Goal: Transaction & Acquisition: Purchase product/service

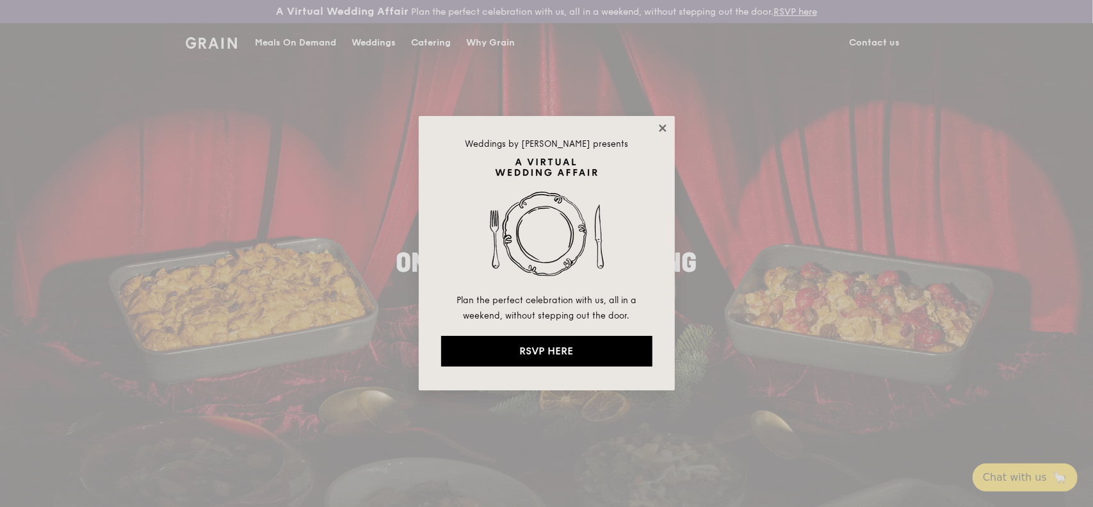
click at [662, 126] on icon at bounding box center [663, 128] width 12 height 12
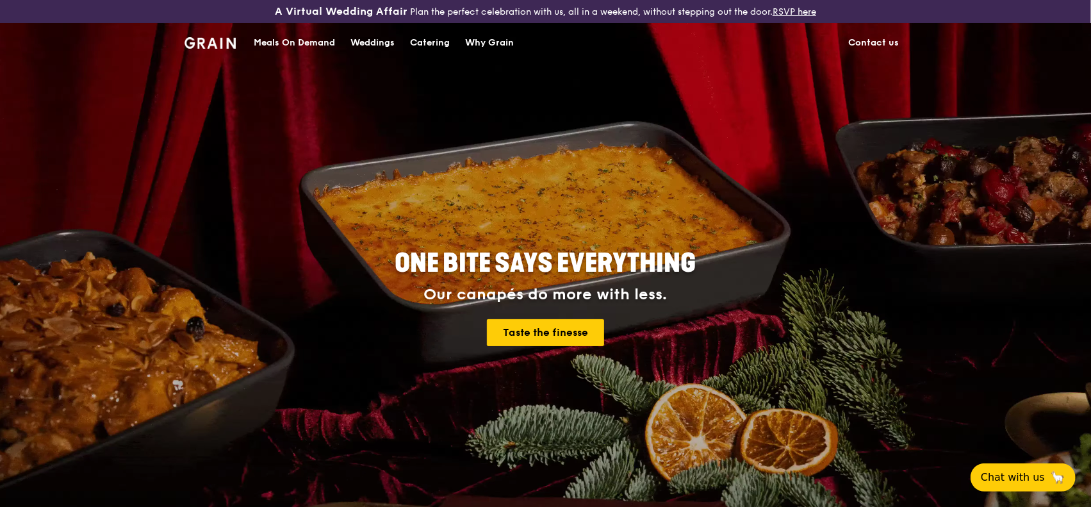
click at [435, 40] on div "Catering" at bounding box center [430, 43] width 40 height 38
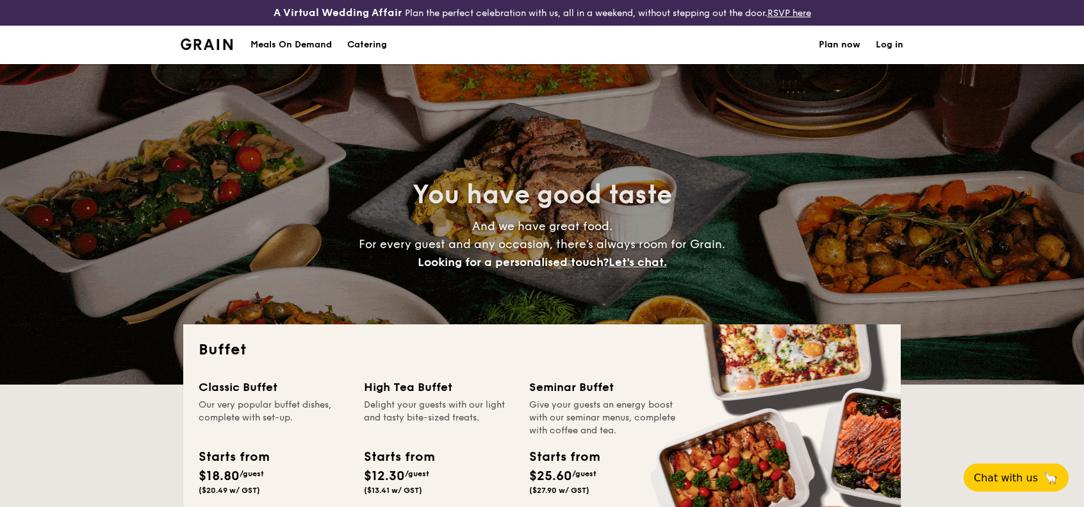
select select
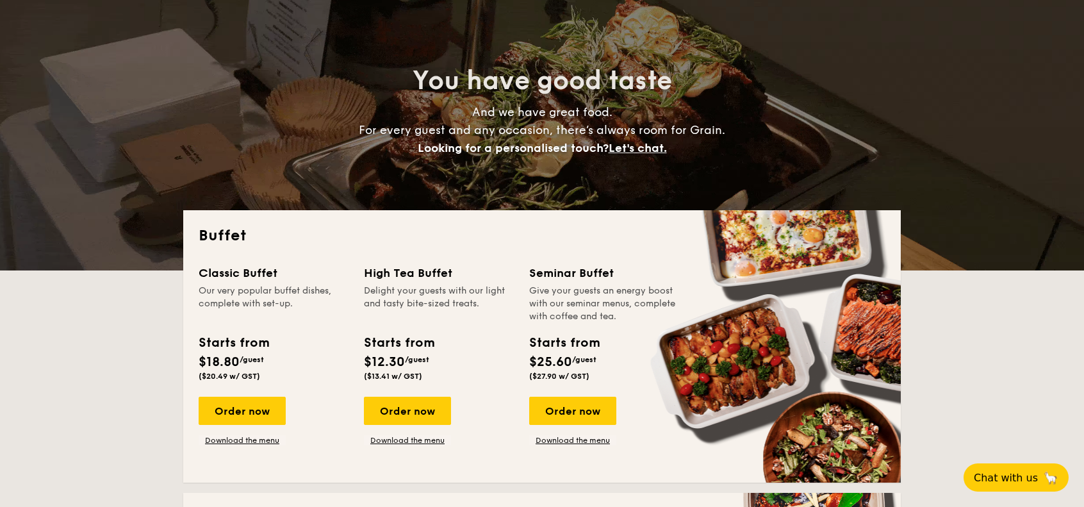
scroll to position [320, 0]
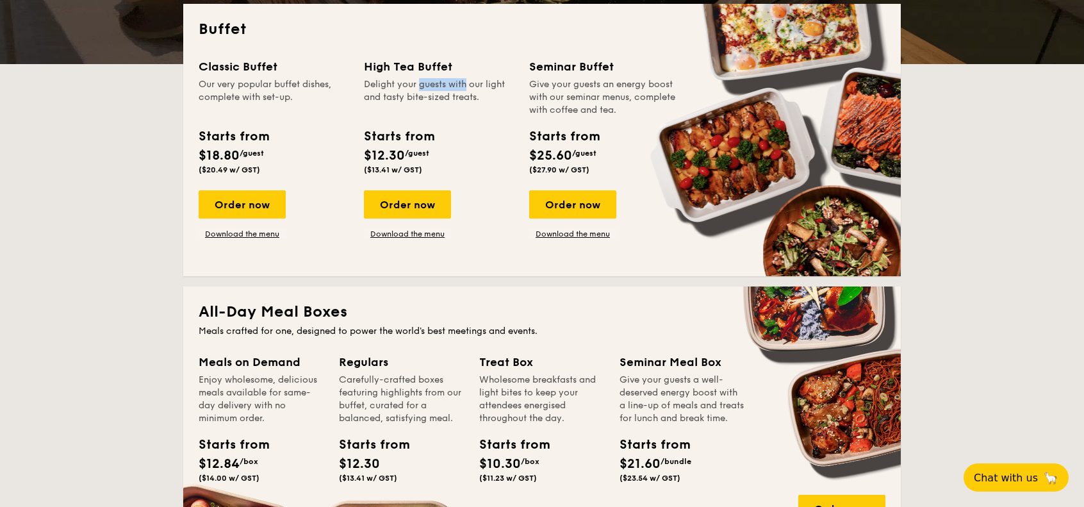
drag, startPoint x: 424, startPoint y: 81, endPoint x: 437, endPoint y: 86, distance: 13.8
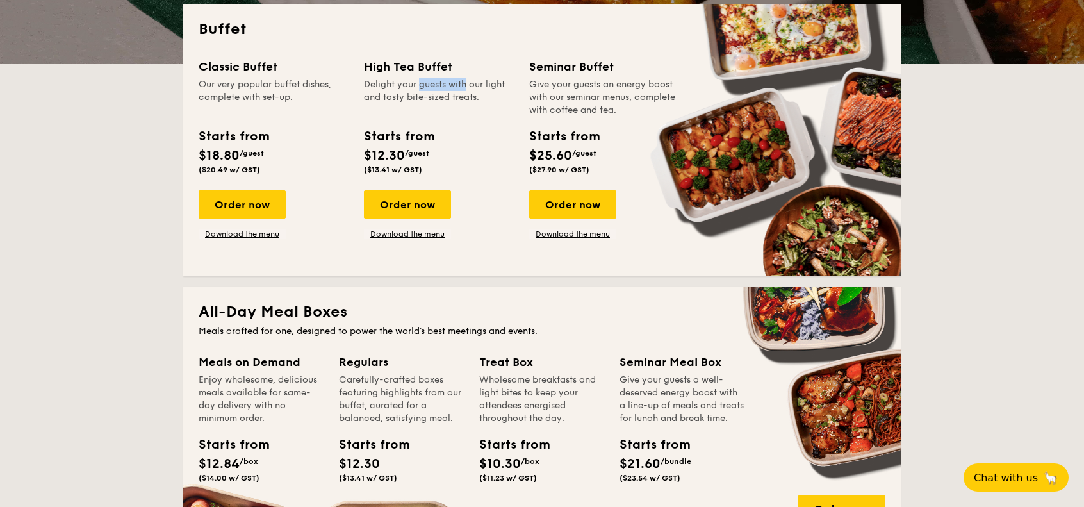
click at [437, 86] on div "Delight your guests with our light and tasty bite-sized treats." at bounding box center [439, 97] width 150 height 38
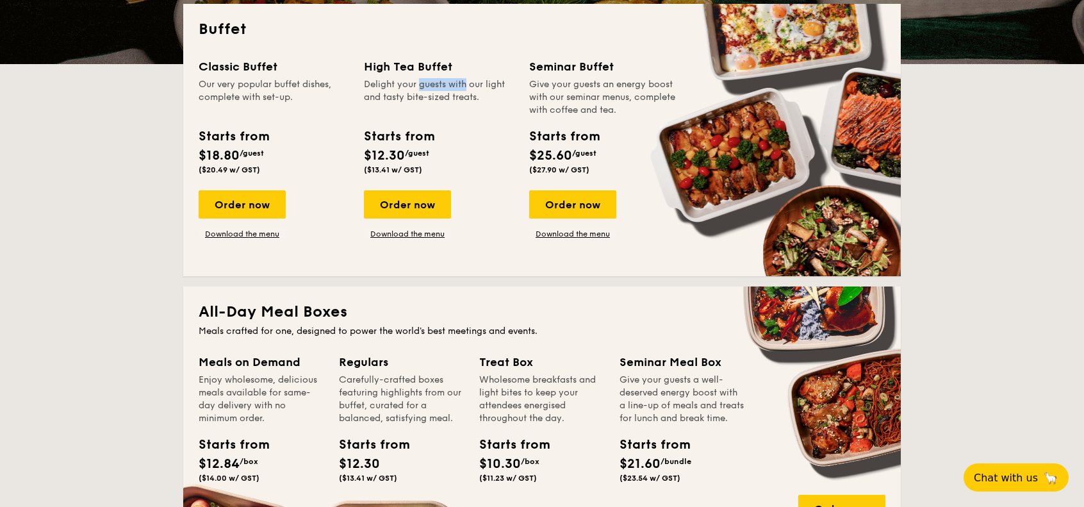
click at [437, 86] on div "Delight your guests with our light and tasty bite-sized treats." at bounding box center [439, 97] width 150 height 38
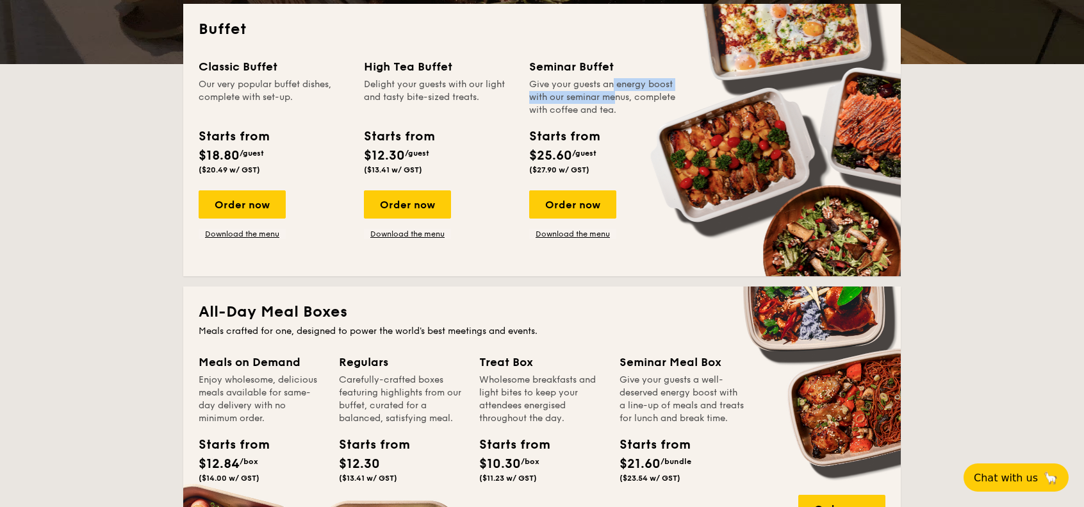
drag, startPoint x: 584, startPoint y: 85, endPoint x: 583, endPoint y: 103, distance: 18.6
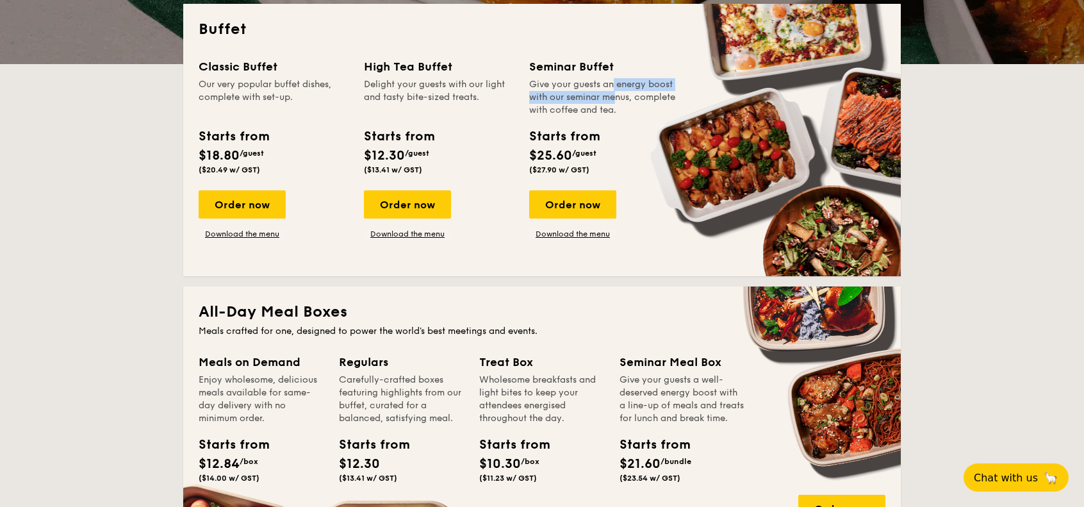
click at [583, 103] on div "Give your guests an energy boost with our seminar menus, complete with coffee a…" at bounding box center [604, 97] width 150 height 38
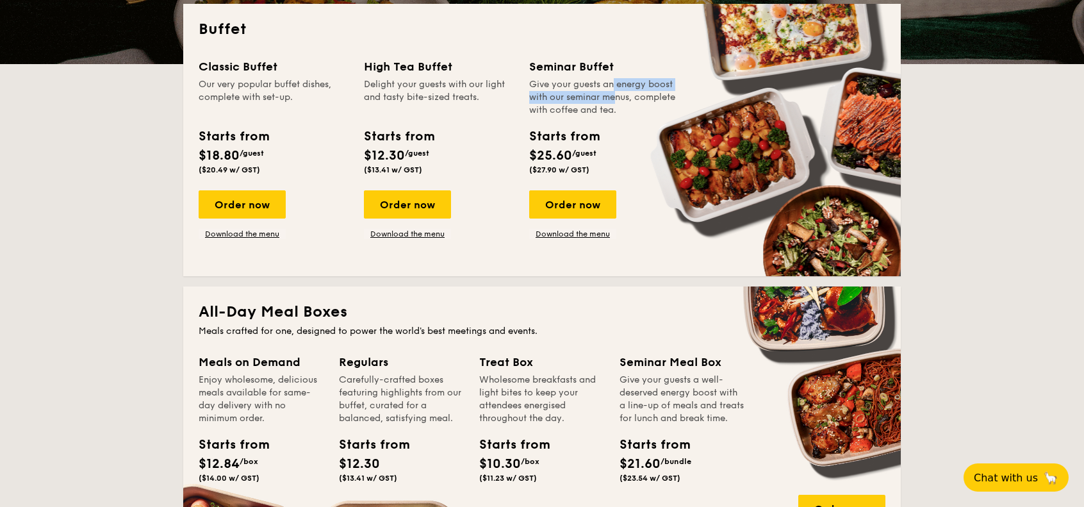
click at [583, 103] on div "Give your guests an energy boost with our seminar menus, complete with coffee a…" at bounding box center [604, 97] width 150 height 38
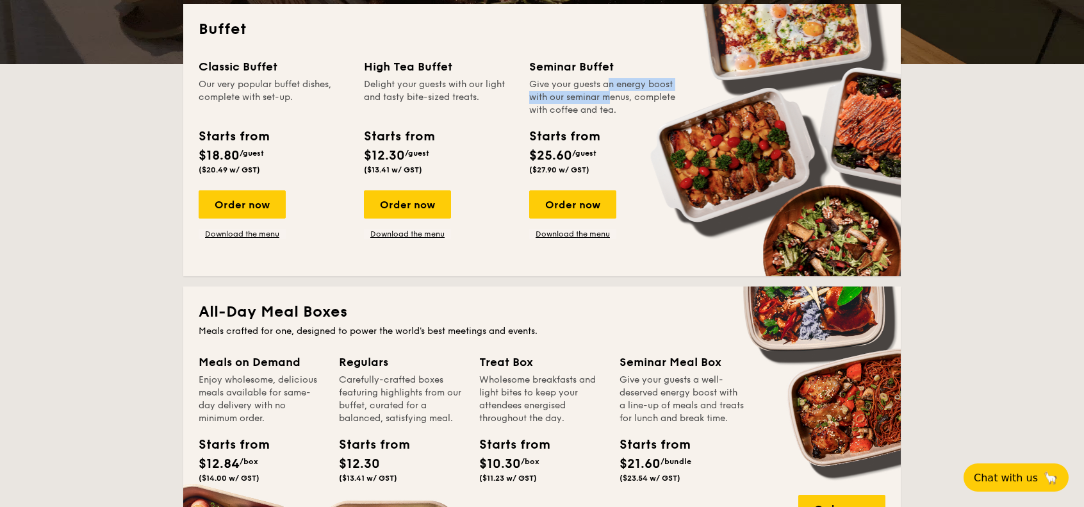
drag, startPoint x: 576, startPoint y: 85, endPoint x: 578, endPoint y: 102, distance: 16.7
click at [578, 102] on div "Give your guests an energy boost with our seminar menus, complete with coffee a…" at bounding box center [604, 97] width 150 height 38
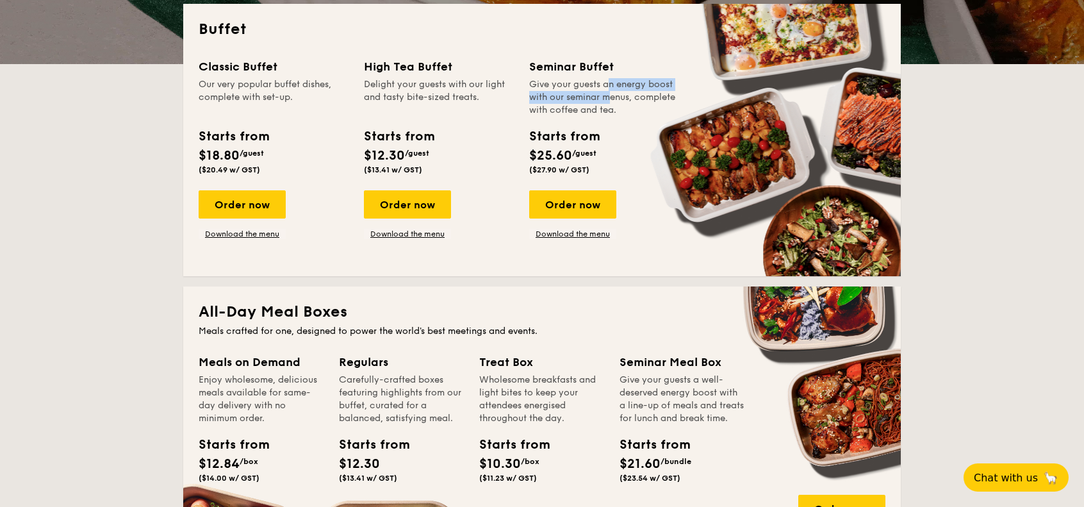
click at [578, 102] on div "Give your guests an energy boost with our seminar menus, complete with coffee a…" at bounding box center [604, 97] width 150 height 38
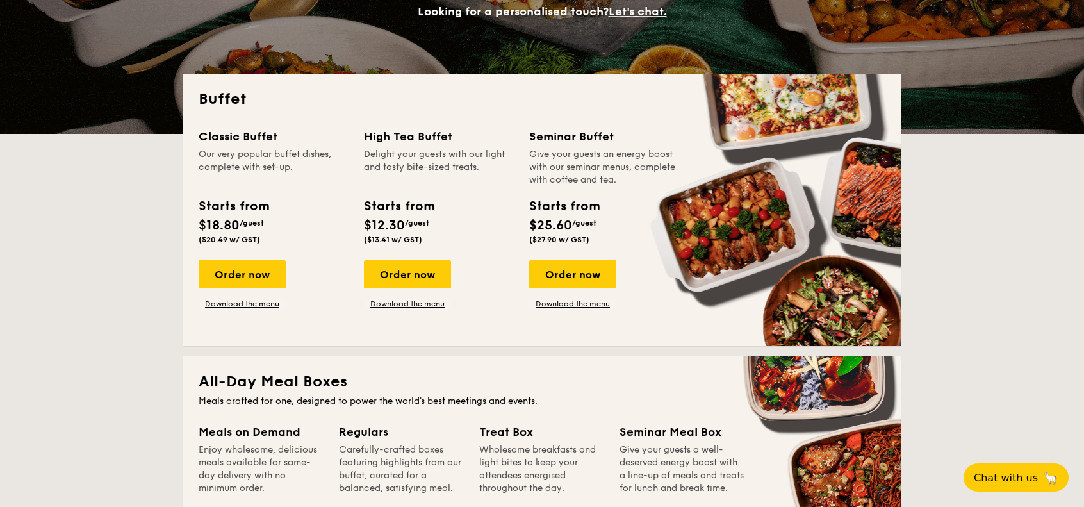
scroll to position [256, 0]
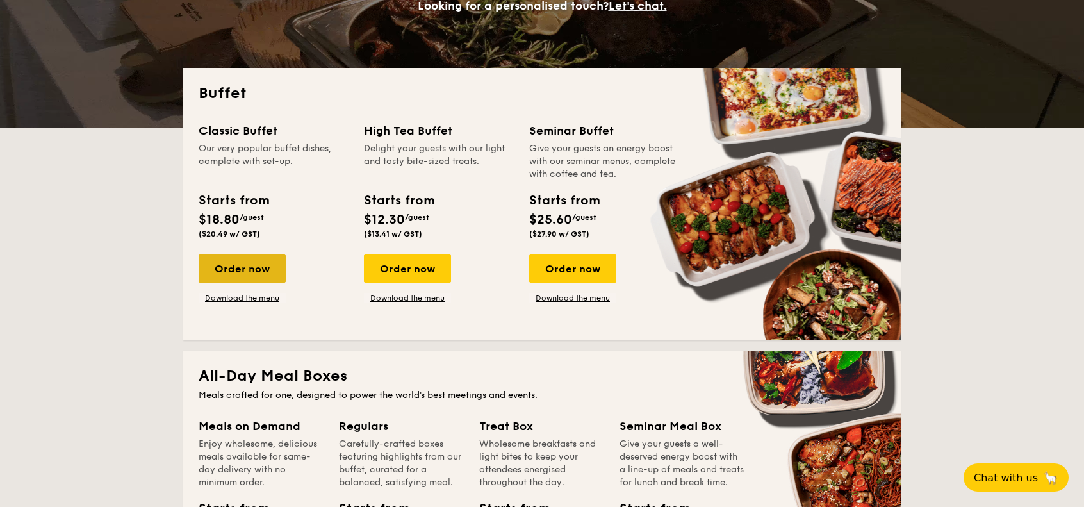
click at [265, 263] on div "Order now" at bounding box center [242, 268] width 87 height 28
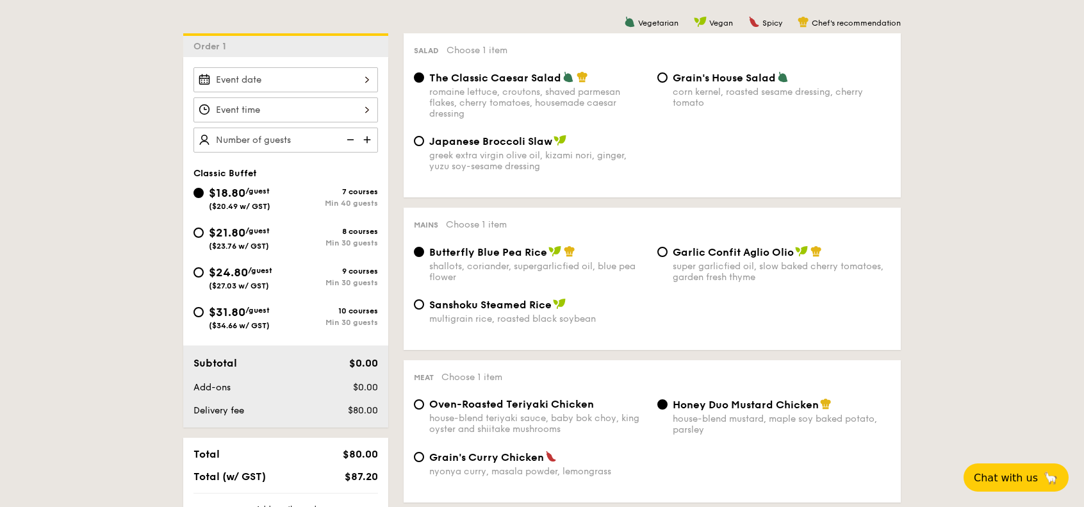
scroll to position [192, 0]
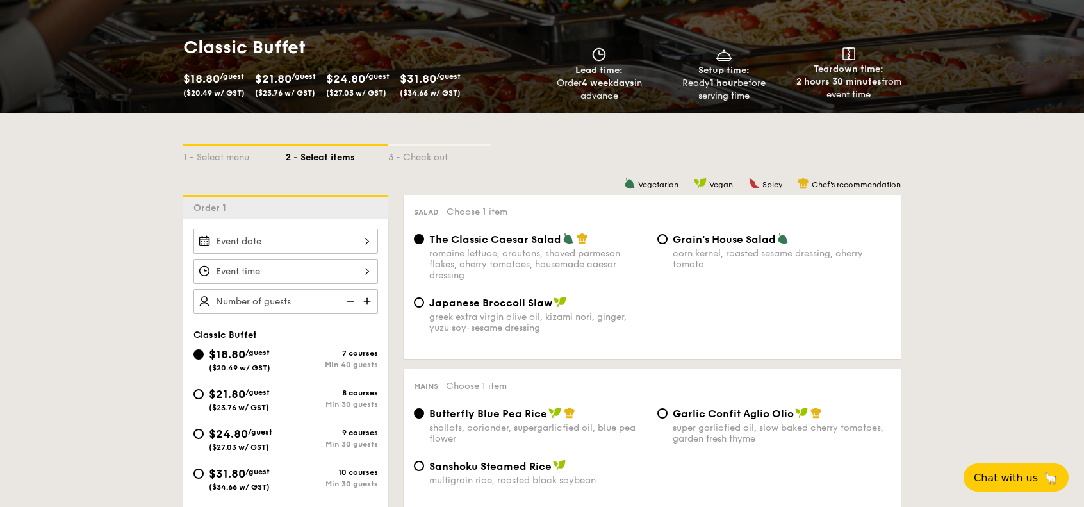
select select
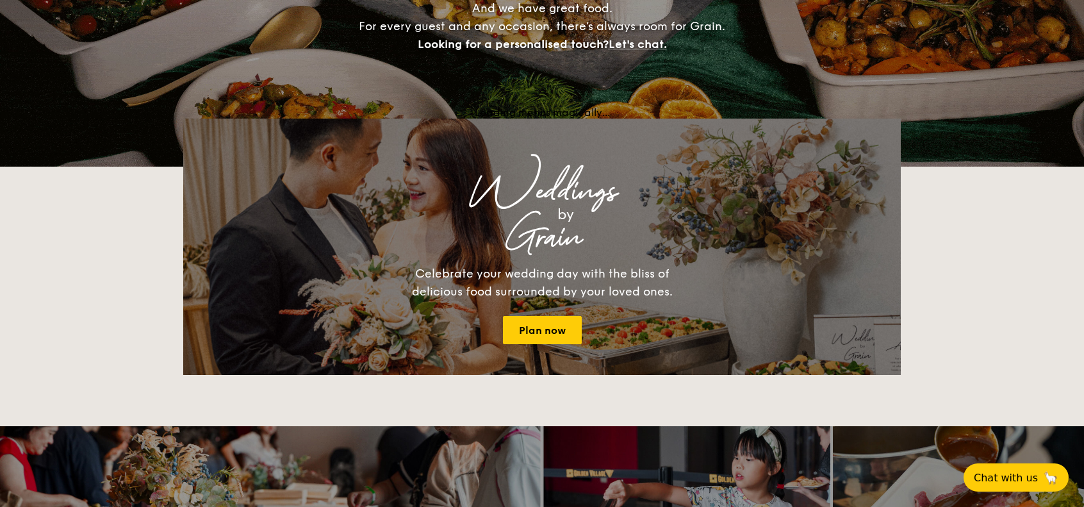
scroll to position [282, 0]
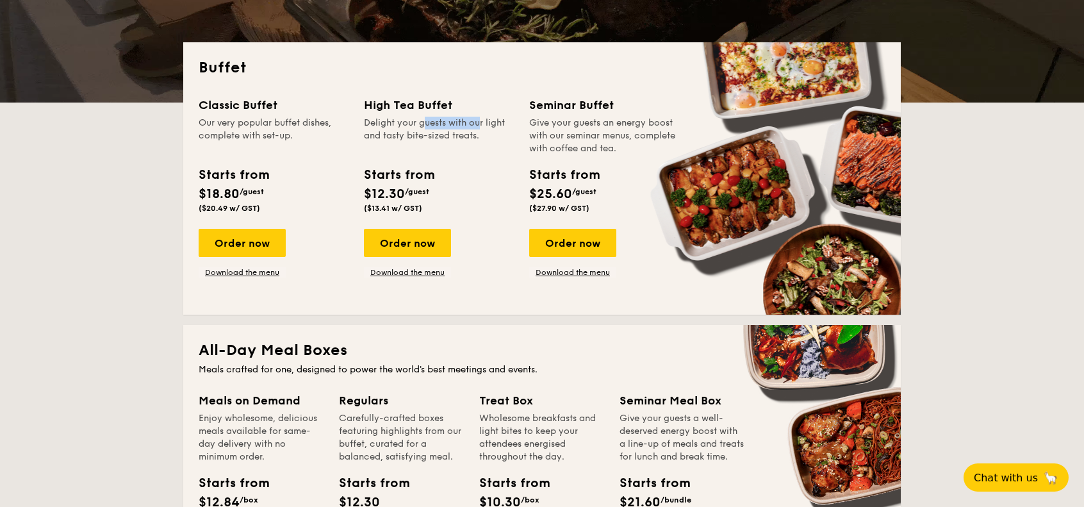
drag, startPoint x: 418, startPoint y: 124, endPoint x: 449, endPoint y: 122, distance: 31.4
click at [449, 122] on div "Delight your guests with our light and tasty bite-sized treats." at bounding box center [439, 136] width 150 height 38
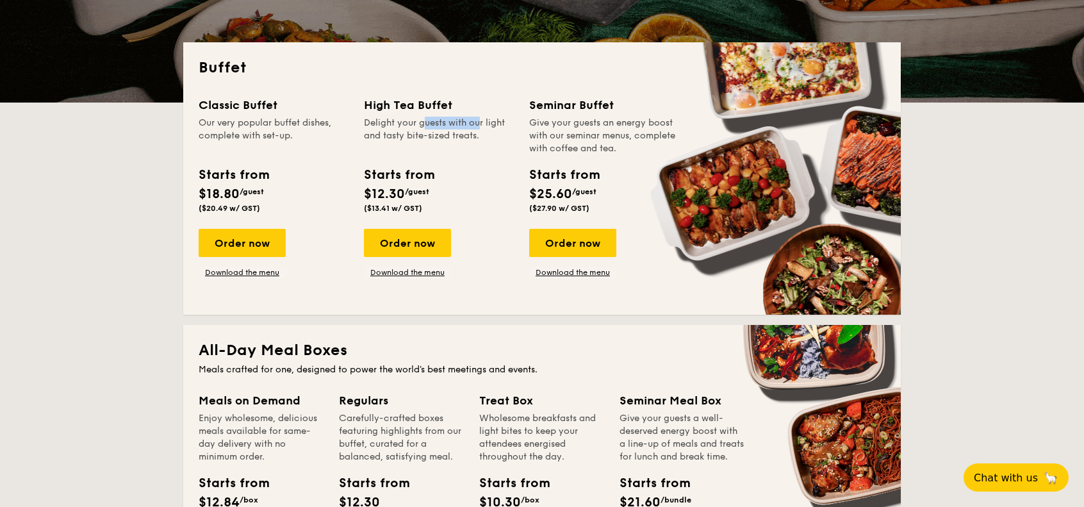
click at [449, 122] on div "Delight your guests with our light and tasty bite-sized treats." at bounding box center [439, 136] width 150 height 38
drag, startPoint x: 584, startPoint y: 127, endPoint x: 620, endPoint y: 133, distance: 36.3
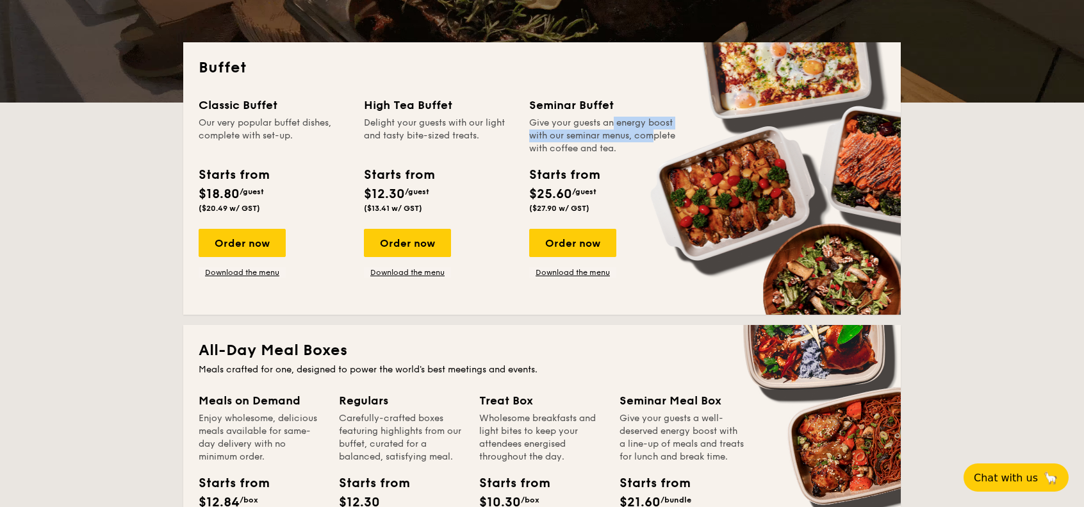
click at [620, 133] on div "Give your guests an energy boost with our seminar menus, complete with coffee a…" at bounding box center [604, 136] width 150 height 38
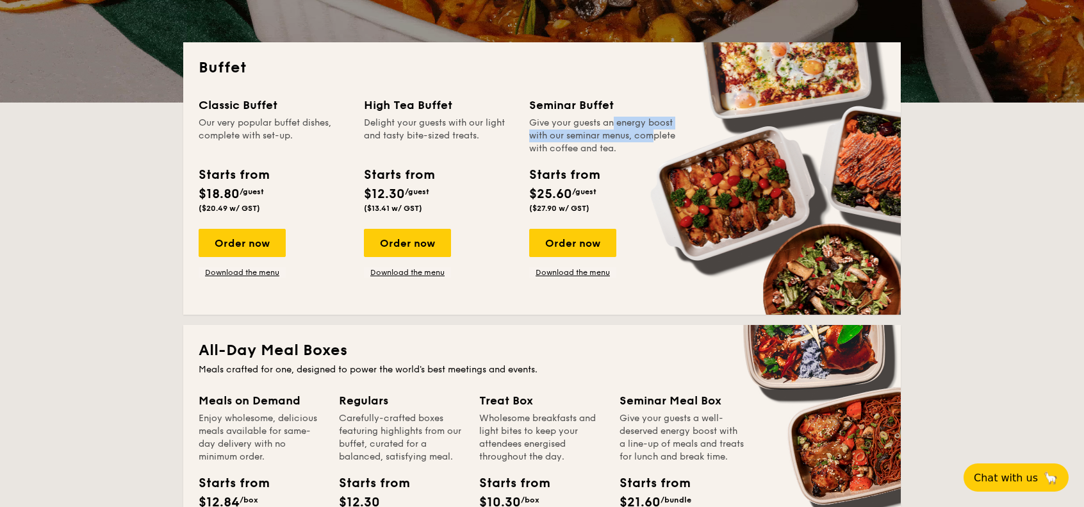
click at [620, 133] on div "Give your guests an energy boost with our seminar menus, complete with coffee a…" at bounding box center [604, 136] width 150 height 38
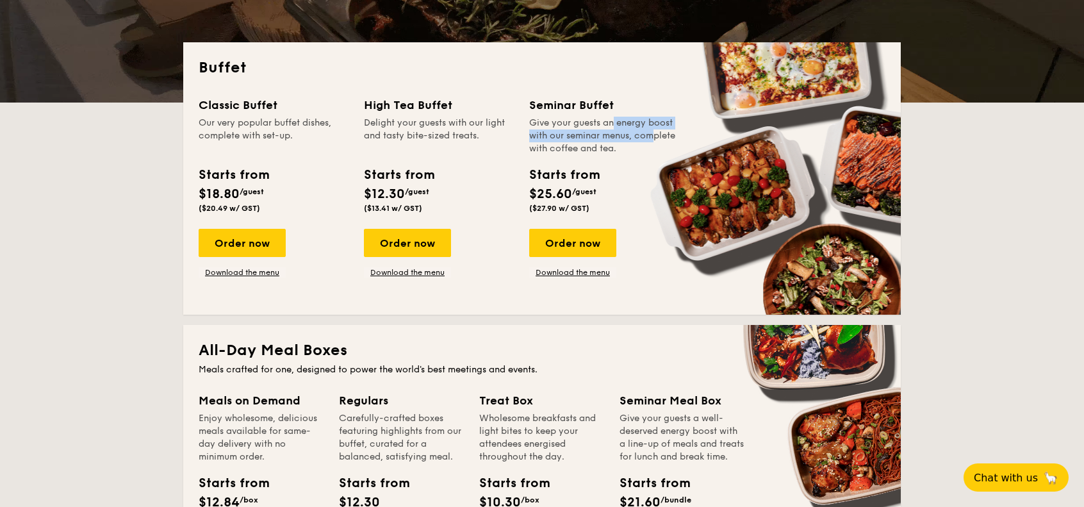
click at [594, 127] on div "Give your guests an energy boost with our seminar menus, complete with coffee a…" at bounding box center [604, 136] width 150 height 38
drag, startPoint x: 575, startPoint y: 122, endPoint x: 573, endPoint y: 133, distance: 10.6
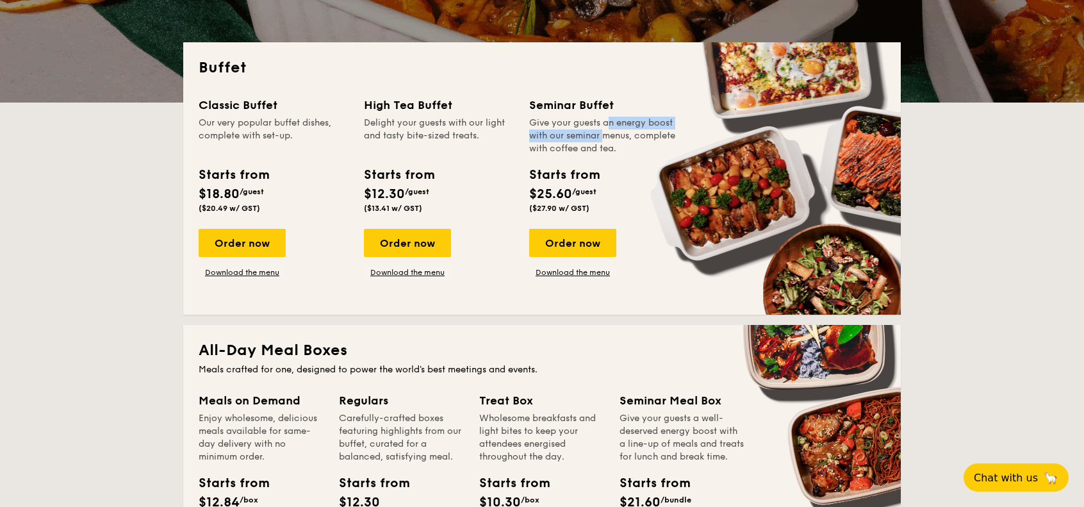
click at [573, 133] on div "Give your guests an energy boost with our seminar menus, complete with coffee a…" at bounding box center [604, 136] width 150 height 38
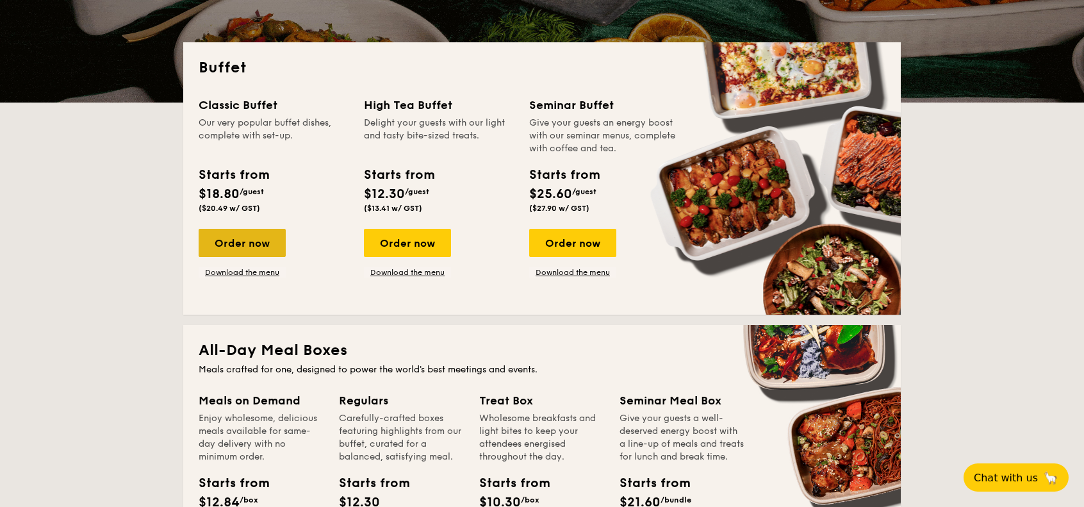
click at [235, 238] on div "Order now" at bounding box center [242, 243] width 87 height 28
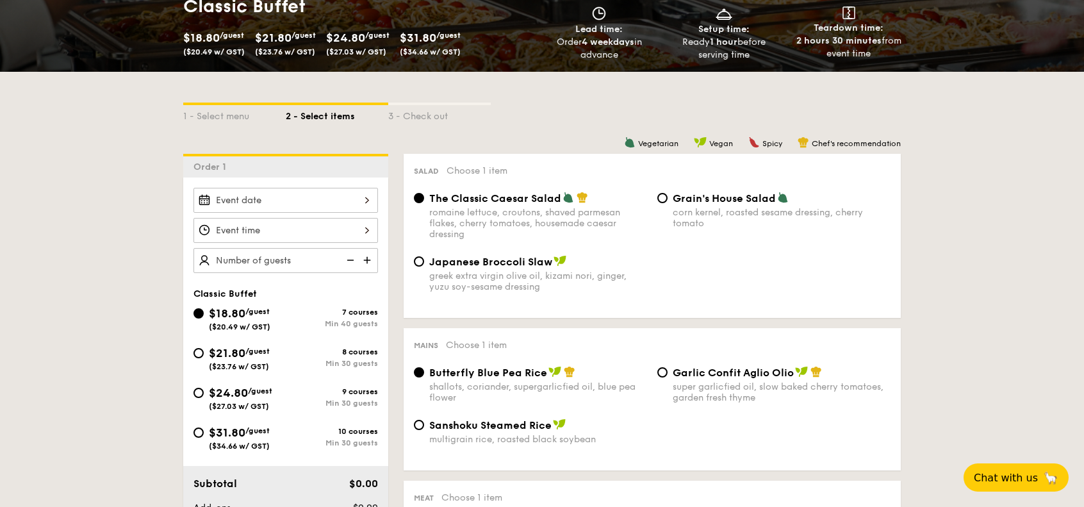
scroll to position [256, 0]
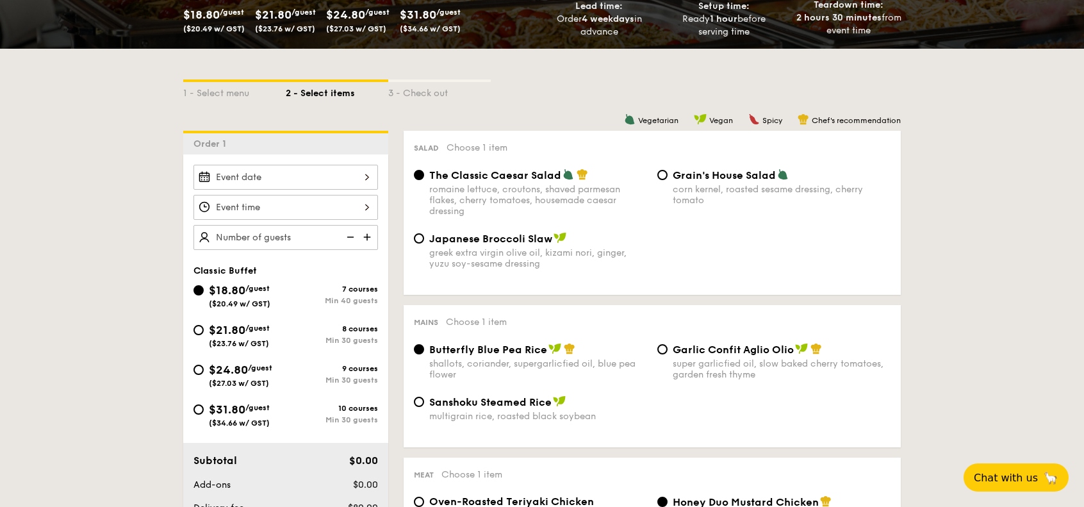
click at [233, 366] on span "$24.80" at bounding box center [228, 370] width 39 height 14
click at [204, 366] on input "$24.80 /guest ($27.03 w/ GST) 9 courses Min 30 guests" at bounding box center [198, 369] width 10 height 10
radio input "true"
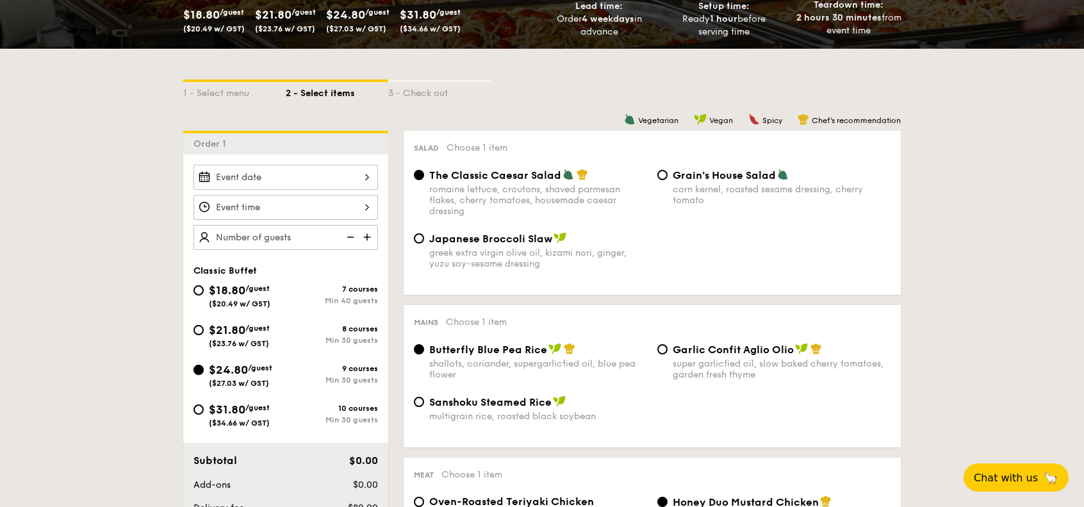
radio input "true"
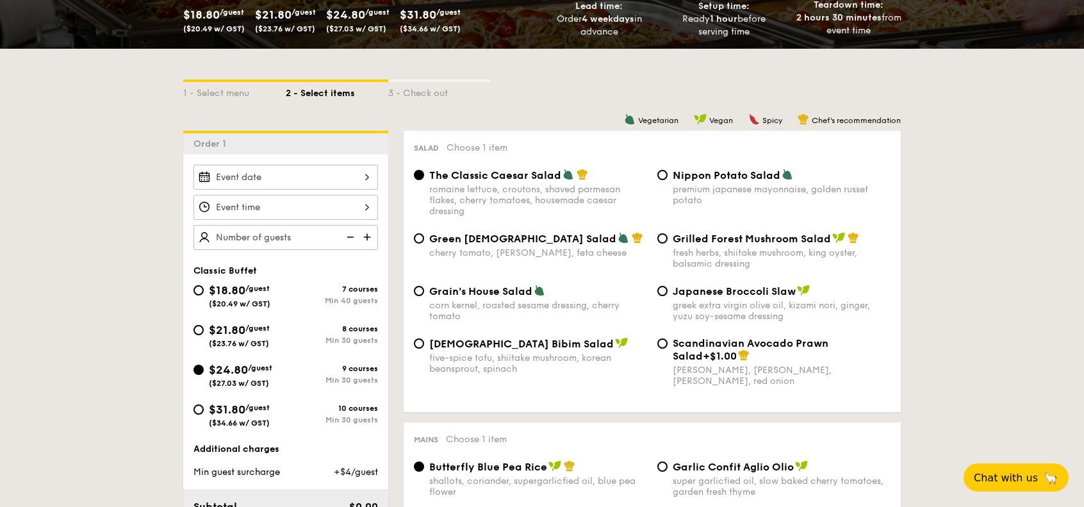
click at [252, 327] on span "/guest" at bounding box center [257, 327] width 24 height 9
click at [204, 327] on input "$21.80 /guest ($23.76 w/ GST) 8 courses Min 30 guests" at bounding box center [198, 330] width 10 height 10
radio input "true"
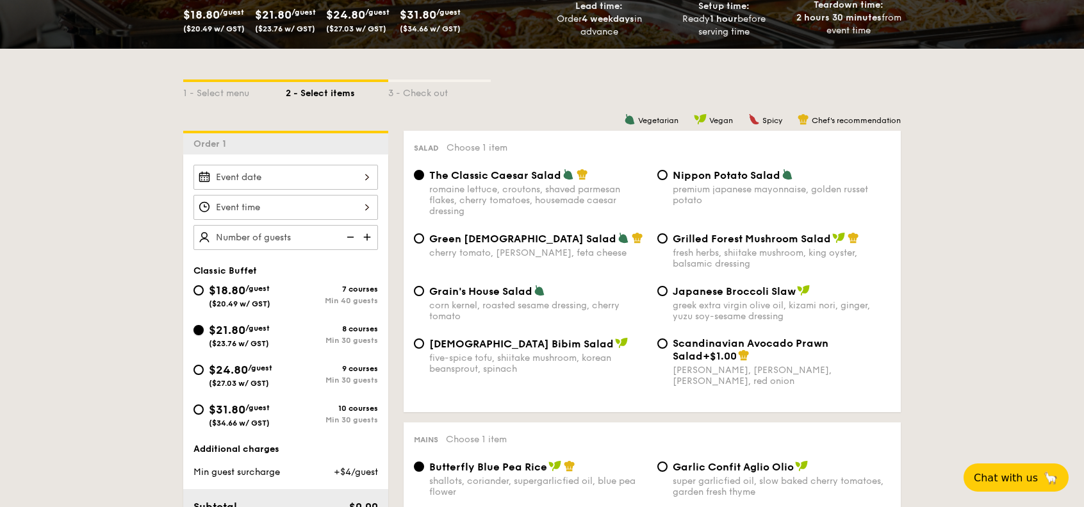
radio input "true"
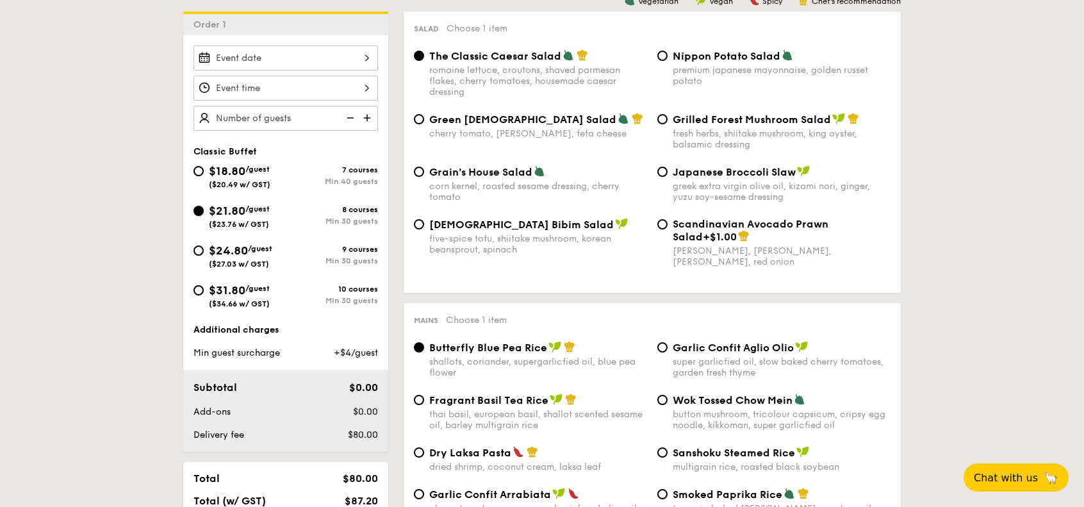
scroll to position [384, 0]
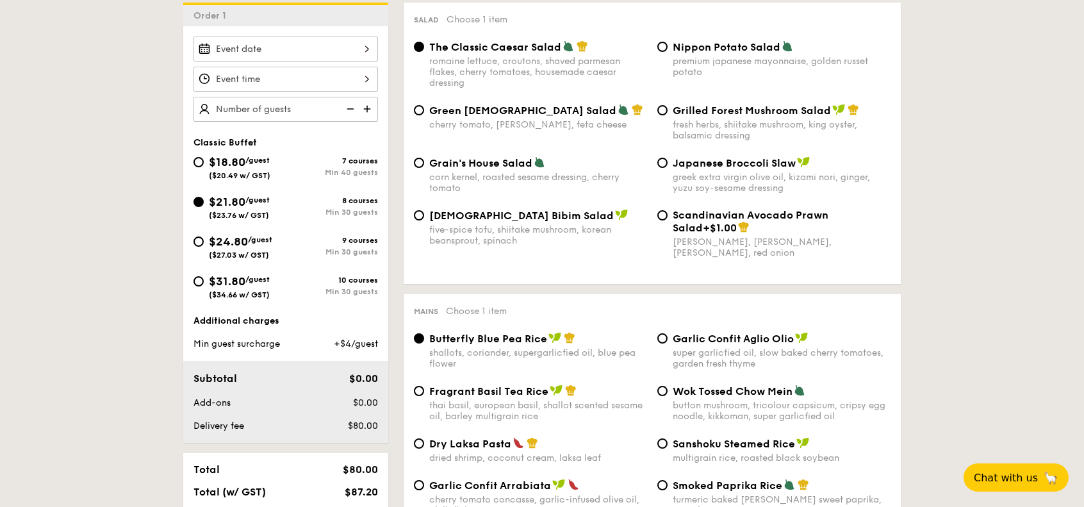
click at [501, 145] on div "Green Goddess Salad cherry tomato, dill, feta cheese Grilled Forest Mushroom Sa…" at bounding box center [652, 130] width 487 height 53
click at [500, 167] on span "Grain's House Salad" at bounding box center [480, 163] width 103 height 12
click at [424, 167] on input "Grain's House Salad corn kernel, roasted sesame dressing, cherry tomato" at bounding box center [419, 163] width 10 height 10
radio input "true"
click at [498, 112] on span "Green Goddess Salad" at bounding box center [522, 110] width 187 height 12
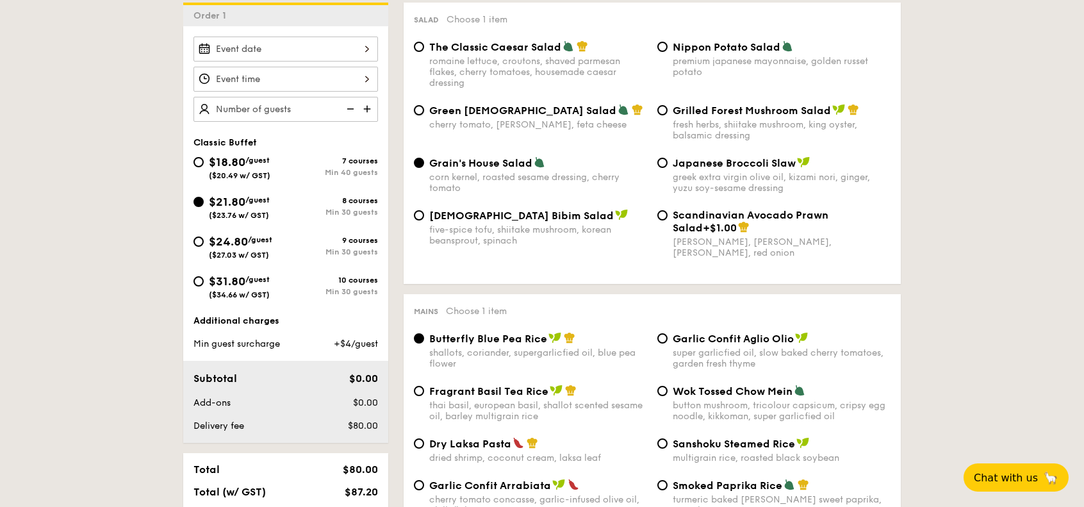
click at [424, 112] on input "Green Goddess Salad cherry tomato, dill, feta cheese" at bounding box center [419, 110] width 10 height 10
radio input "true"
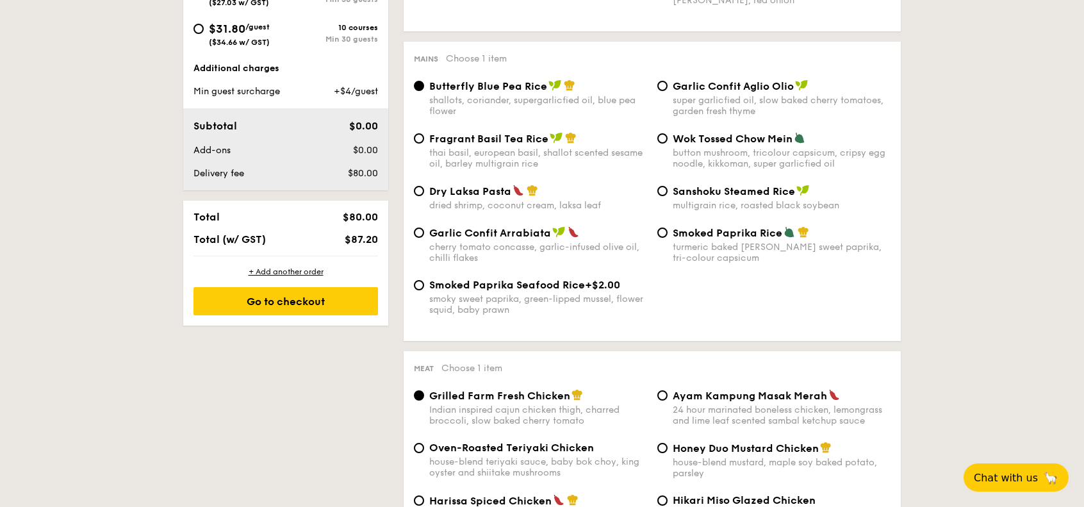
scroll to position [640, 0]
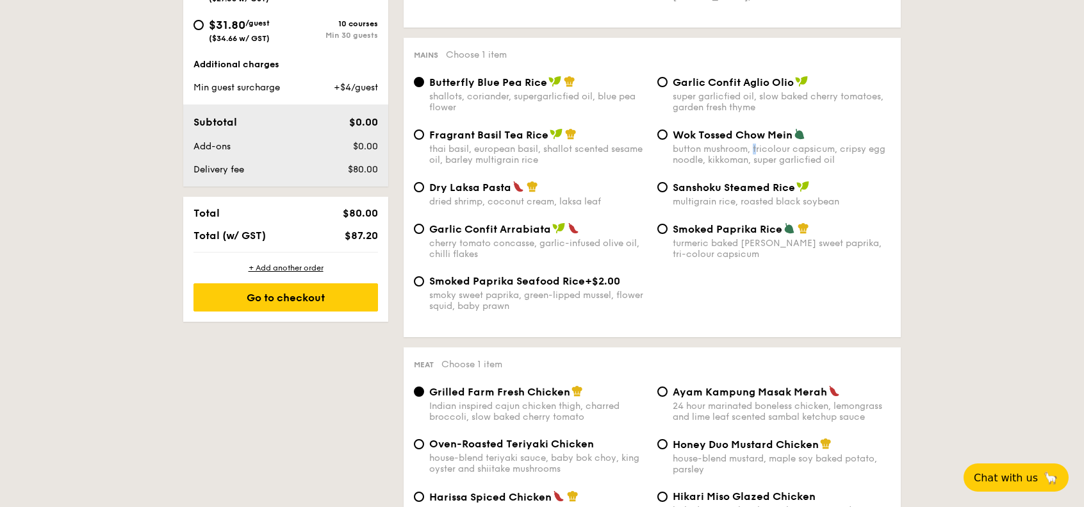
click at [754, 145] on div "Wok Tossed Chow Mein button mushroom, tricolour capsicum, cripsy egg noodle, ki…" at bounding box center [781, 146] width 218 height 37
click at [735, 95] on div "super garlicfied oil, slow baked cherry tomatoes, garden fresh thyme" at bounding box center [781, 102] width 218 height 22
click at [667, 87] on input "Garlic Confit Aglio Olio super garlicfied oil, slow baked cherry tomatoes, gard…" at bounding box center [662, 82] width 10 height 10
radio input "true"
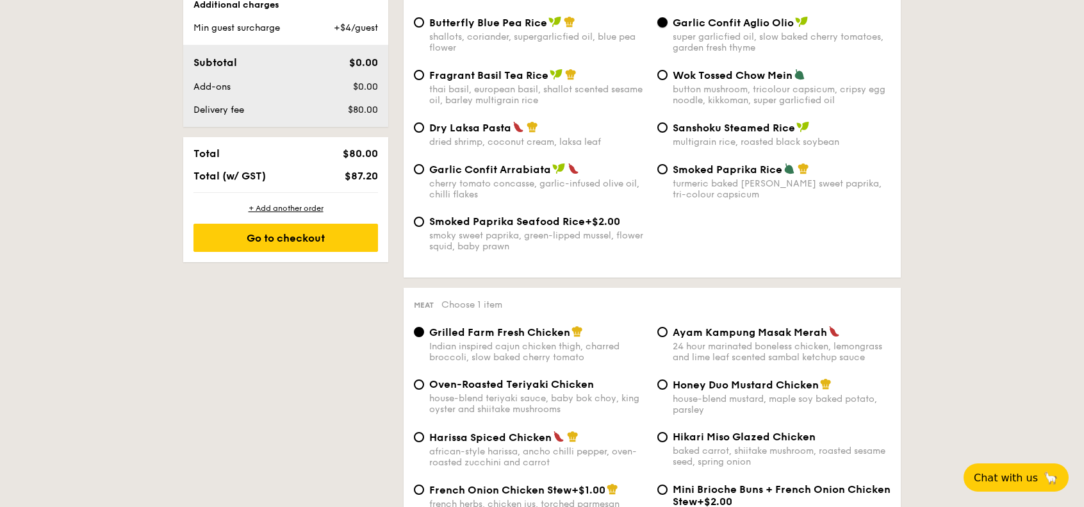
scroll to position [897, 0]
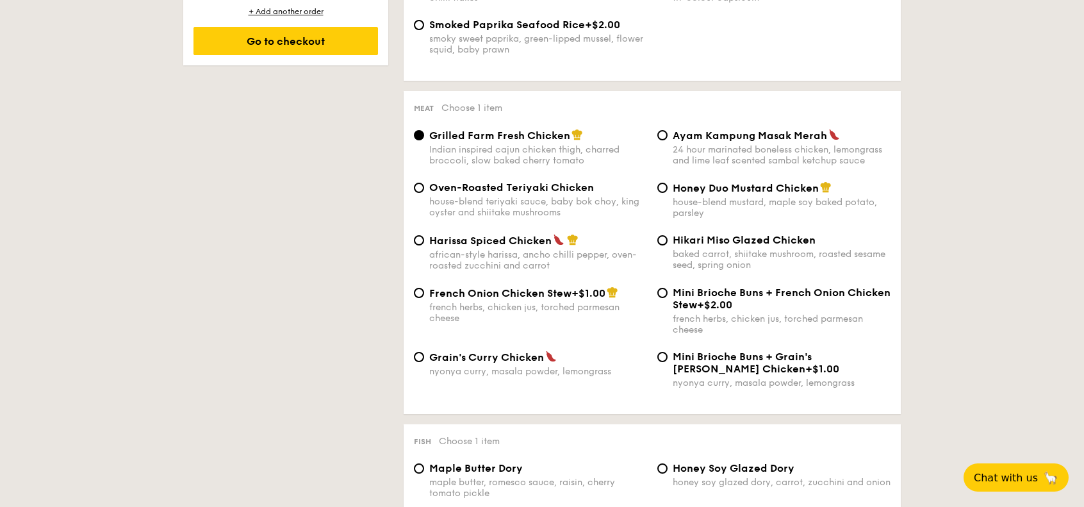
click at [716, 202] on div "house-blend mustard, maple soy baked potato, parsley" at bounding box center [781, 208] width 218 height 22
click at [667, 193] on input "Honey Duo Mustard Chicken house-blend mustard, maple soy baked potato, parsley" at bounding box center [662, 188] width 10 height 10
radio input "true"
click at [738, 257] on div "baked carrot, shiitake mushroom, roasted sesame seed, spring onion" at bounding box center [781, 260] width 218 height 22
click at [667, 245] on input "Hikari Miso Glazed Chicken baked carrot, shiitake mushroom, roasted sesame seed…" at bounding box center [662, 240] width 10 height 10
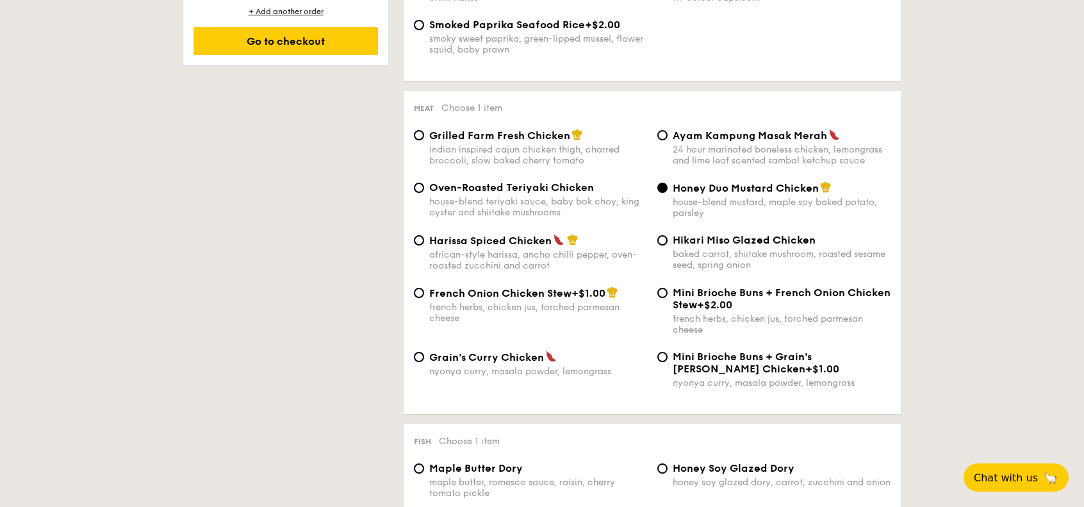
radio input "true"
click at [731, 307] on span "+$2.00" at bounding box center [714, 304] width 35 height 12
click at [667, 298] on input "Mini Brioche Buns + French Onion Chicken Stew +$2.00 french herbs, chicken jus,…" at bounding box center [662, 293] width 10 height 10
radio input "true"
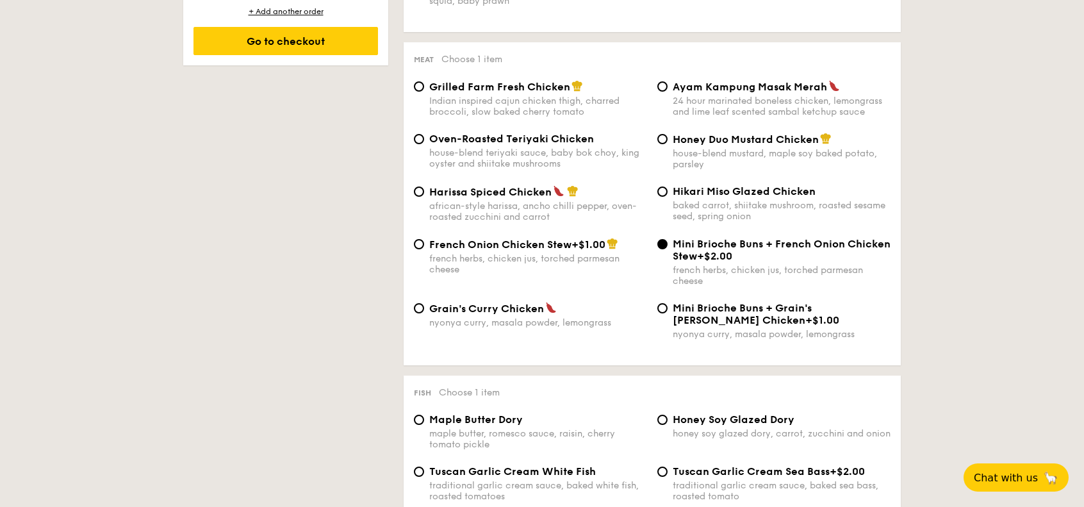
click at [557, 262] on div "french herbs, chicken jus, torched parmesan cheese" at bounding box center [538, 264] width 218 height 22
click at [424, 249] on input "French Onion Chicken Stew +$1.00 french herbs, chicken jus, torched parmesan ch…" at bounding box center [419, 244] width 10 height 10
radio input "true"
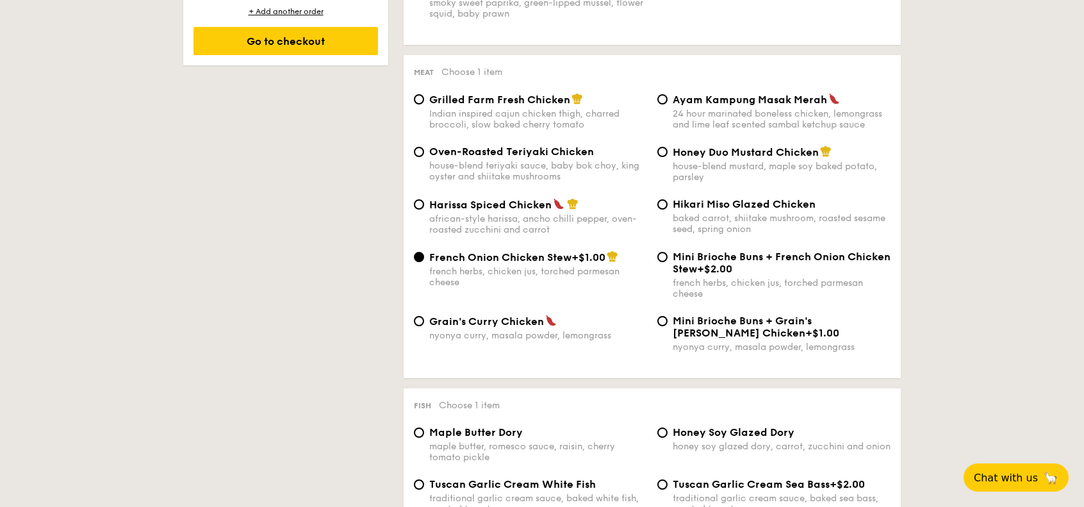
click at [541, 179] on div "house-blend teriyaki sauce, baby bok choy, king oyster and shiitake mushrooms" at bounding box center [538, 171] width 218 height 22
click at [424, 157] on input "Oven-Roasted Teriyaki Chicken house-blend teriyaki sauce, baby bok choy, king o…" at bounding box center [419, 152] width 10 height 10
radio input "true"
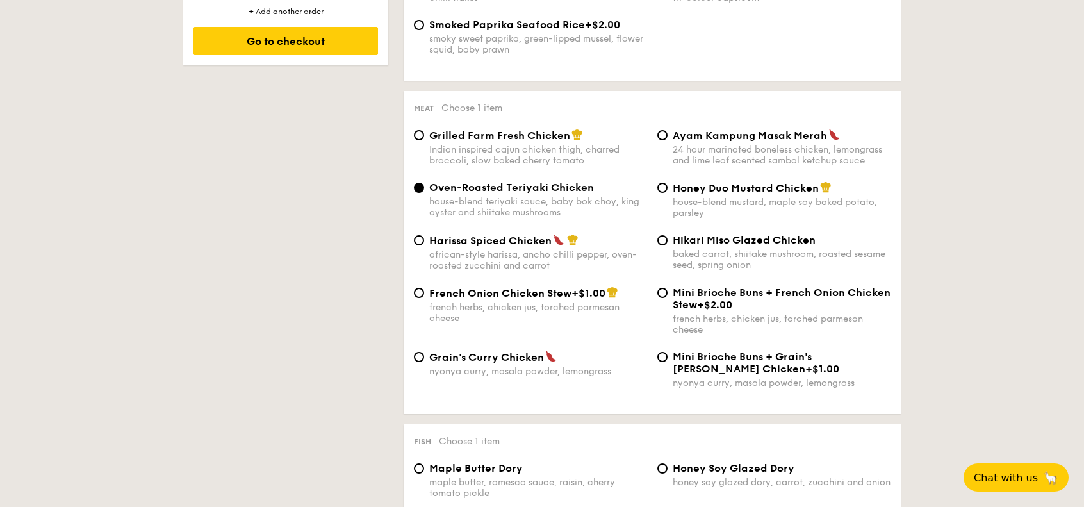
click at [532, 234] on div "Oven-Roasted Teriyaki Chicken house-blend teriyaki sauce, baby bok choy, king o…" at bounding box center [652, 207] width 487 height 53
click at [571, 262] on div "african-style harissa, ancho chilli pepper, oven-roasted zucchini and carrot" at bounding box center [538, 260] width 218 height 22
click at [424, 245] on input "Harissa Spiced Chicken african-style harissa, ancho chilli pepper, oven-roasted…" at bounding box center [419, 240] width 10 height 10
radio input "true"
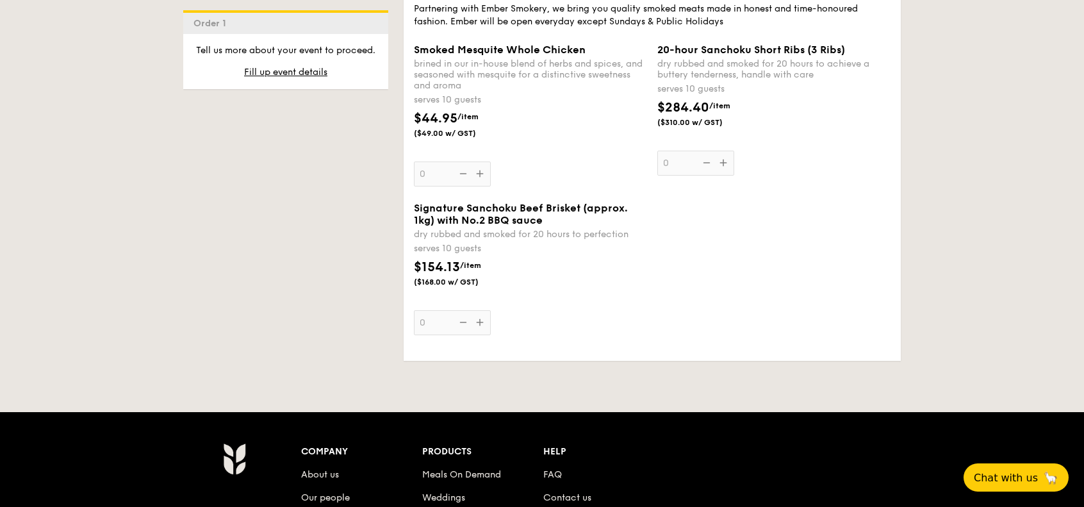
scroll to position [2818, 0]
